Goal: Information Seeking & Learning: Learn about a topic

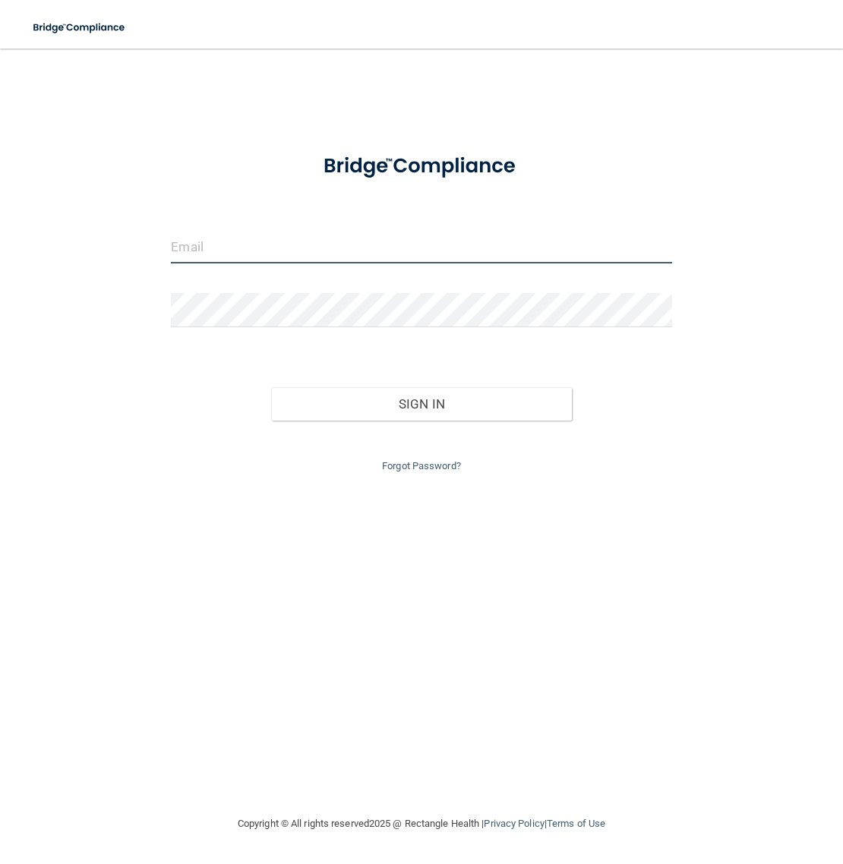
type input "[PERSON_NAME][EMAIL_ADDRESS][DOMAIN_NAME]"
click at [387, 244] on input "[PERSON_NAME][EMAIL_ADDRESS][DOMAIN_NAME]" at bounding box center [421, 246] width 500 height 34
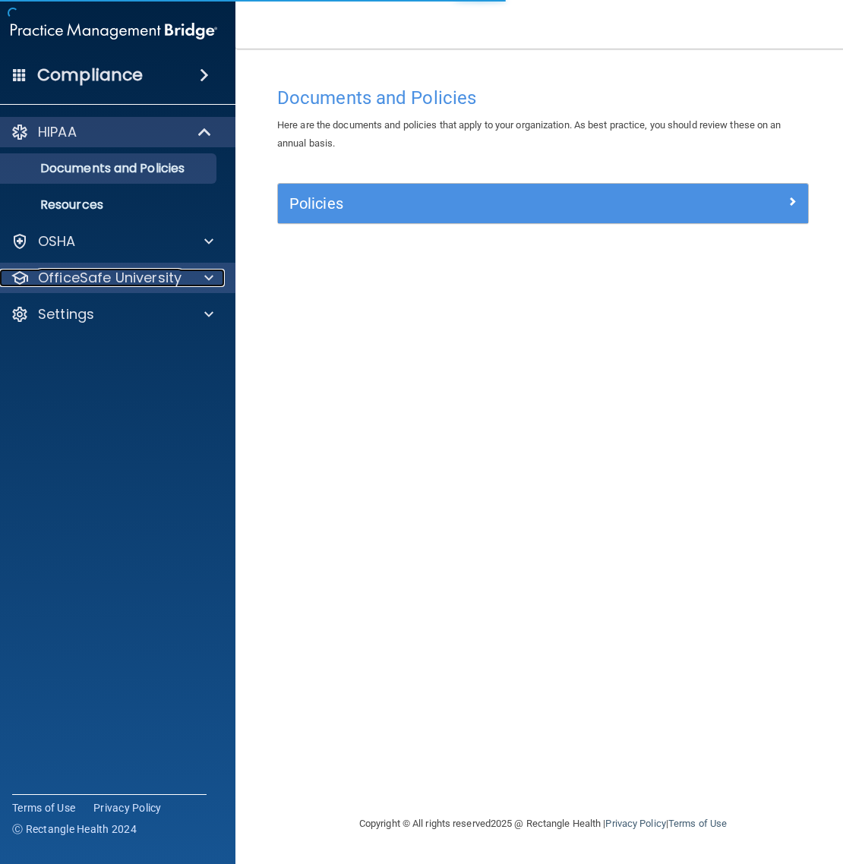
click at [99, 276] on p "OfficeSafe University" at bounding box center [109, 278] width 143 height 18
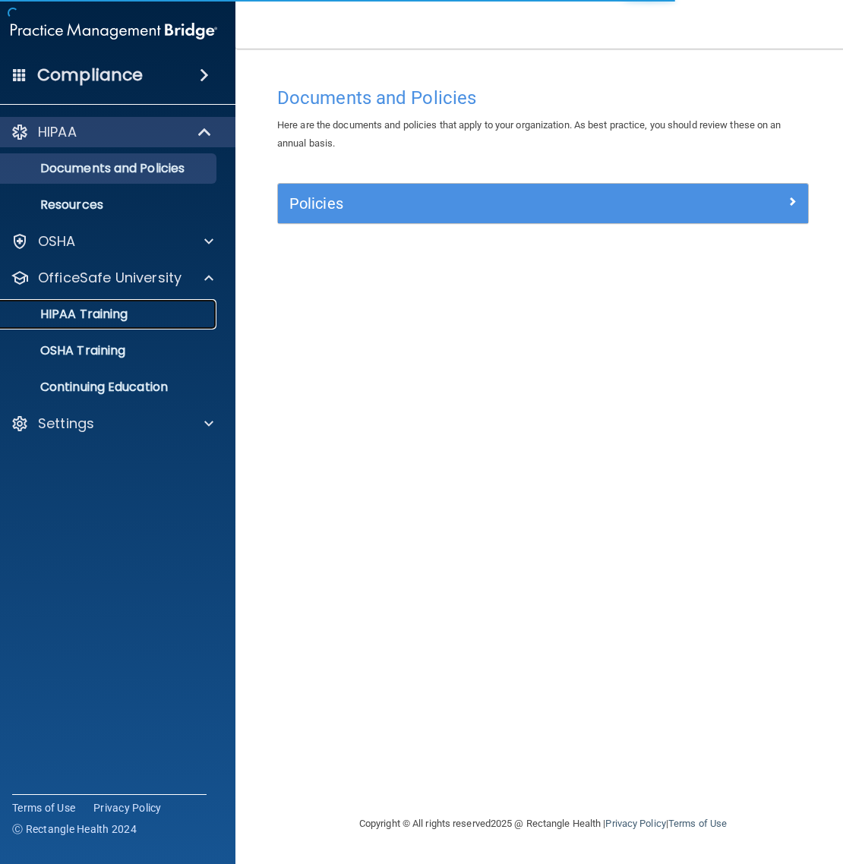
click at [89, 315] on p "HIPAA Training" at bounding box center [64, 314] width 125 height 15
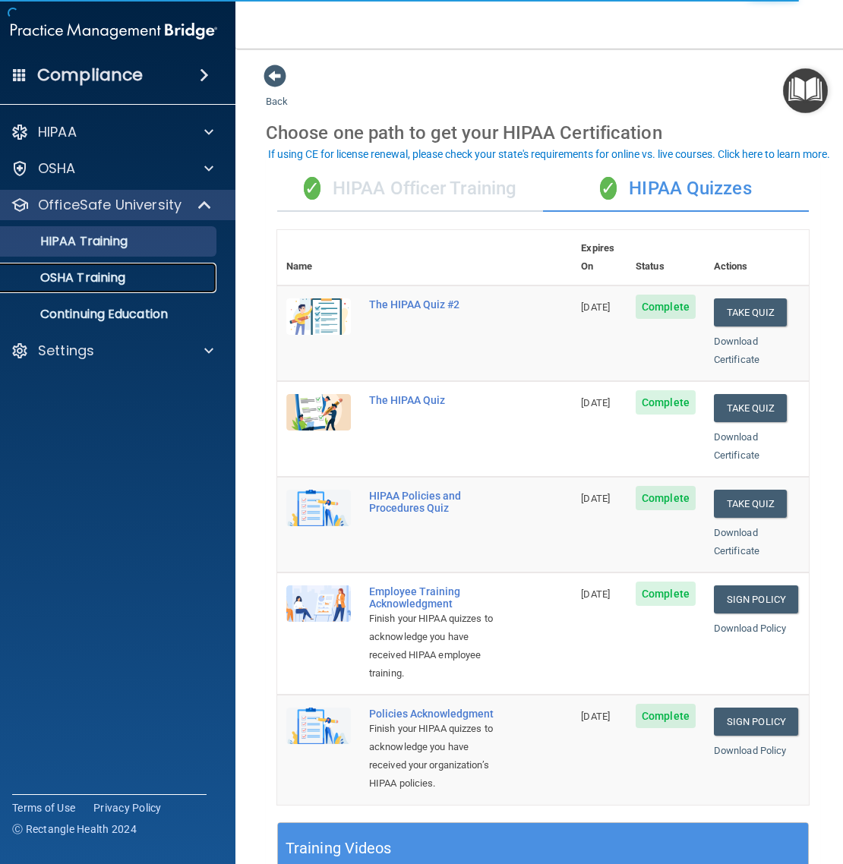
click at [68, 290] on link "OSHA Training" at bounding box center [96, 278] width 239 height 30
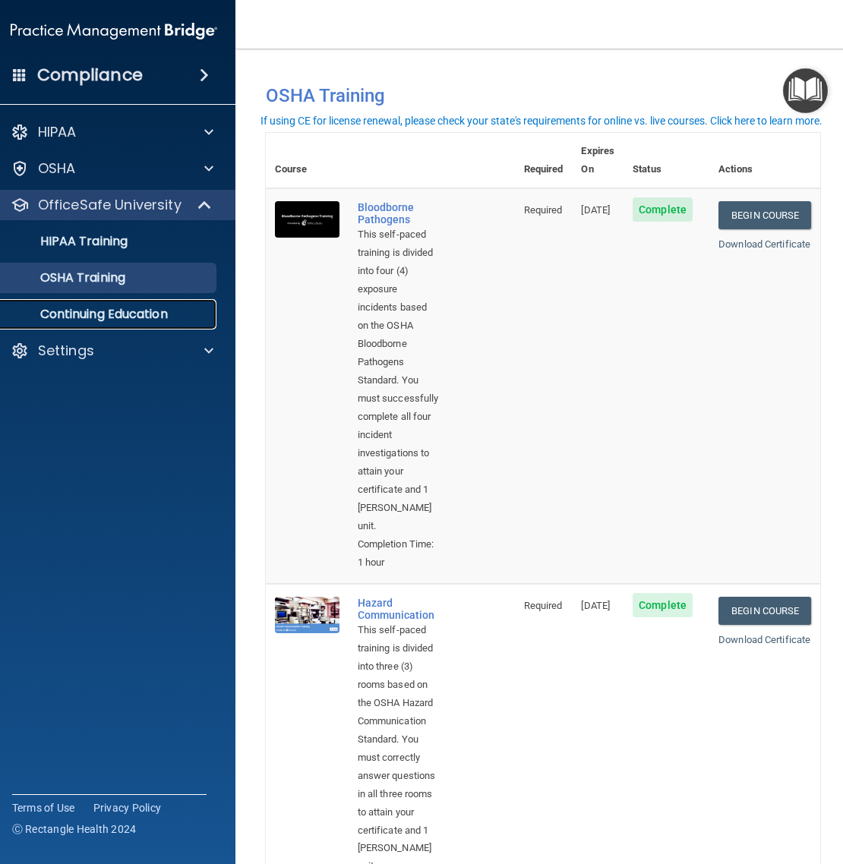
click at [90, 327] on link "Continuing Education" at bounding box center [96, 314] width 239 height 30
